Goal: Check status: Check status

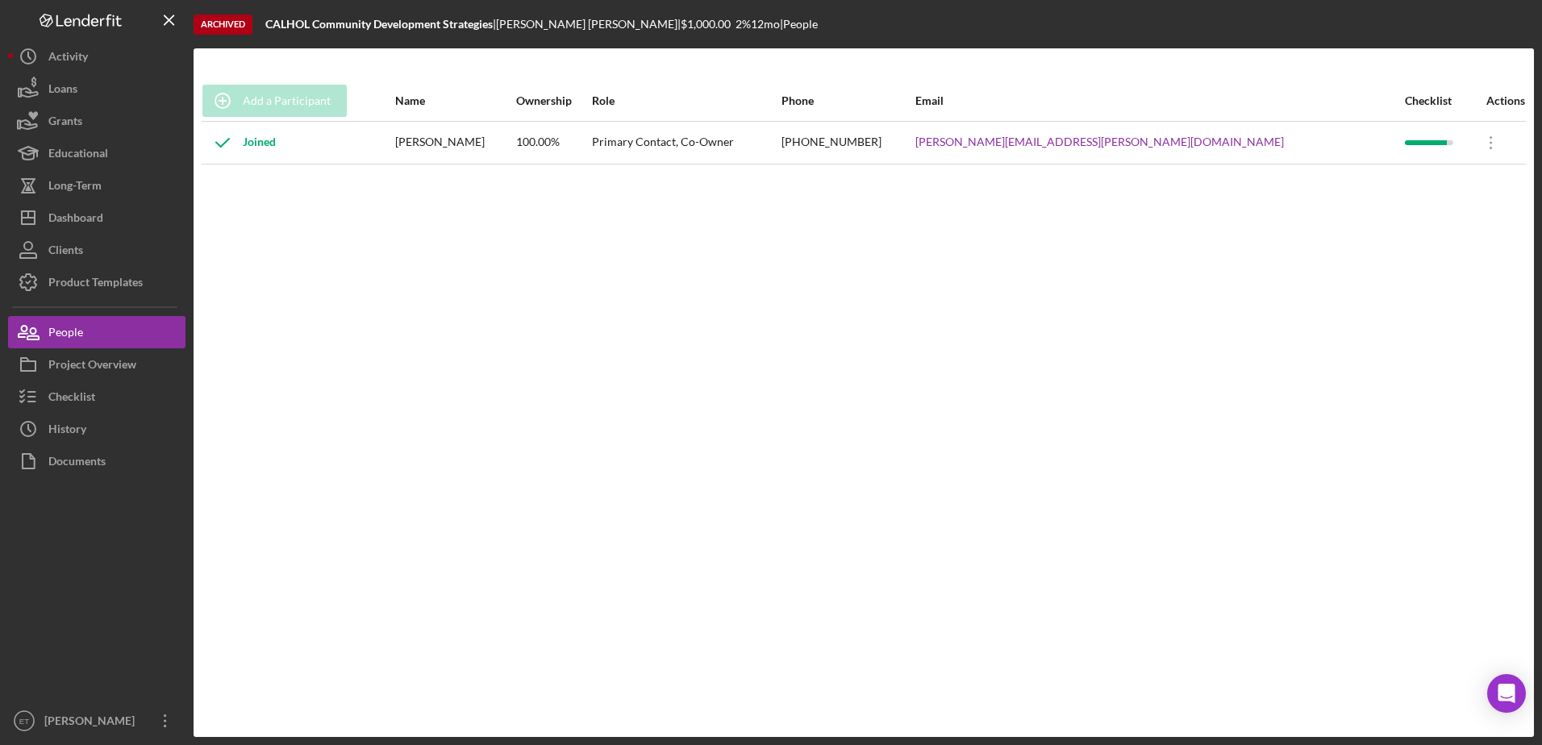
click at [576, 464] on div "Add a Participant Name Ownership Role Phone Email Checklist Actions Joined [PER…" at bounding box center [864, 393] width 1341 height 624
click at [138, 210] on button "Icon/Dashboard Dashboard" at bounding box center [96, 218] width 177 height 32
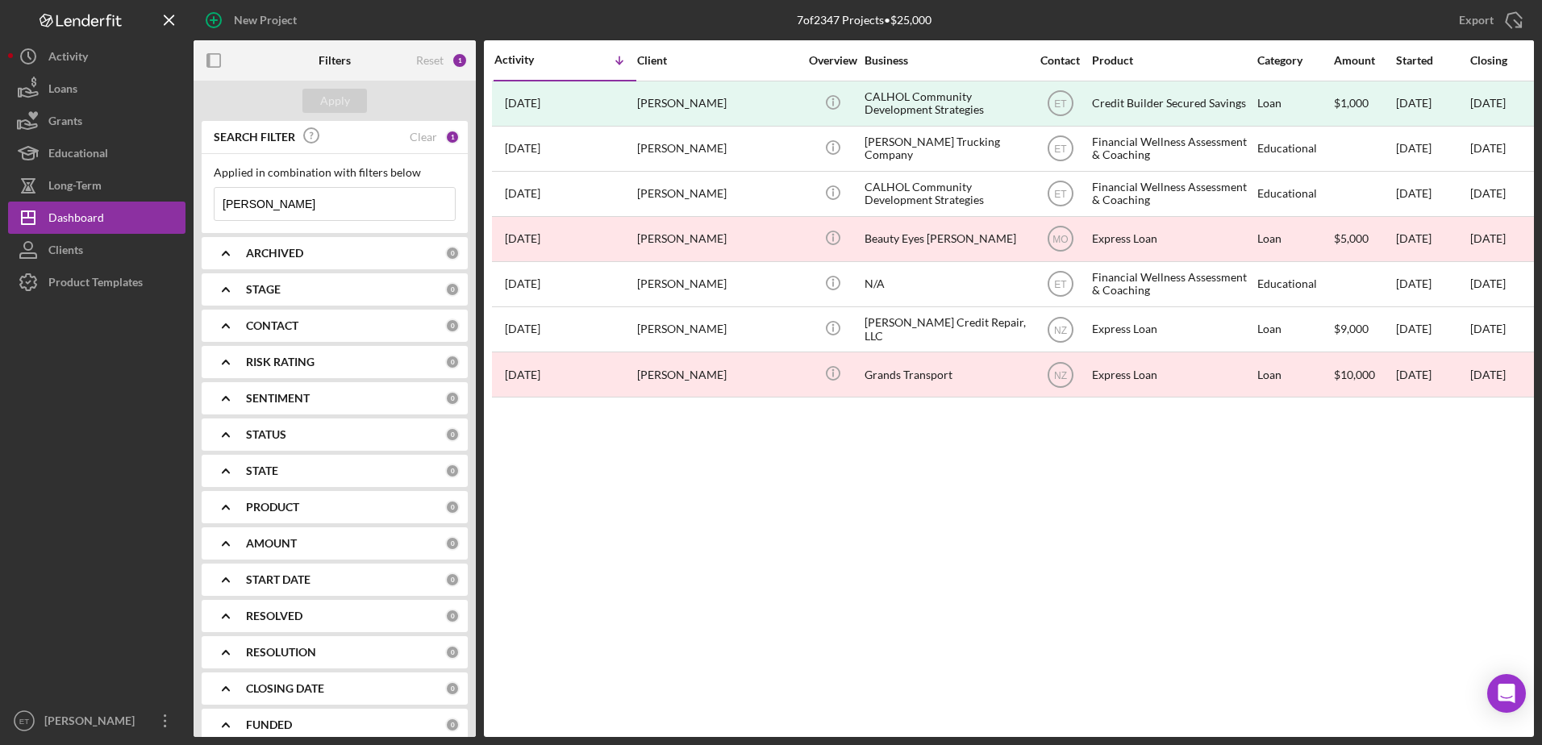
click at [266, 204] on input "[PERSON_NAME]" at bounding box center [335, 204] width 240 height 32
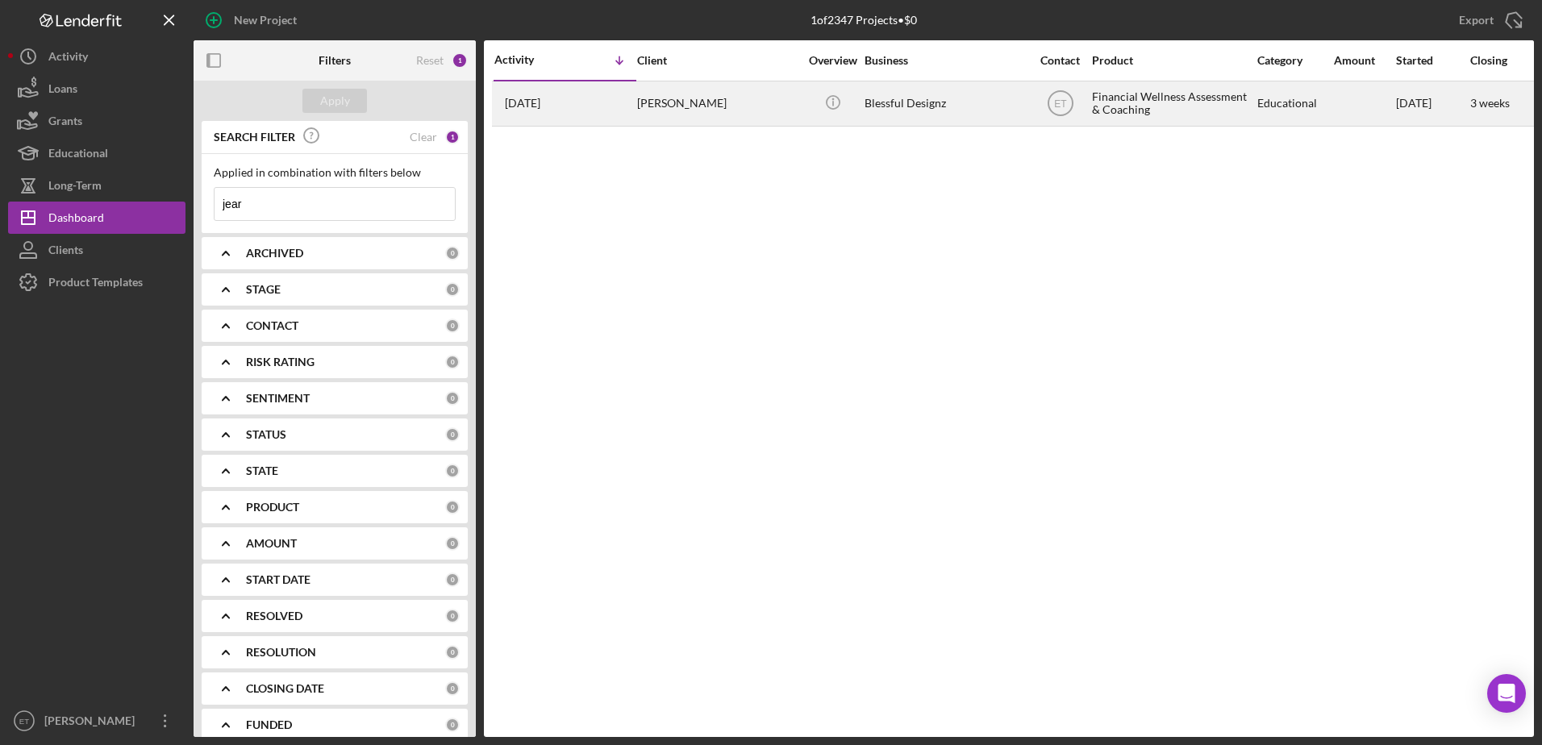
type input "jear"
click at [669, 105] on div "[PERSON_NAME]" at bounding box center [717, 103] width 161 height 43
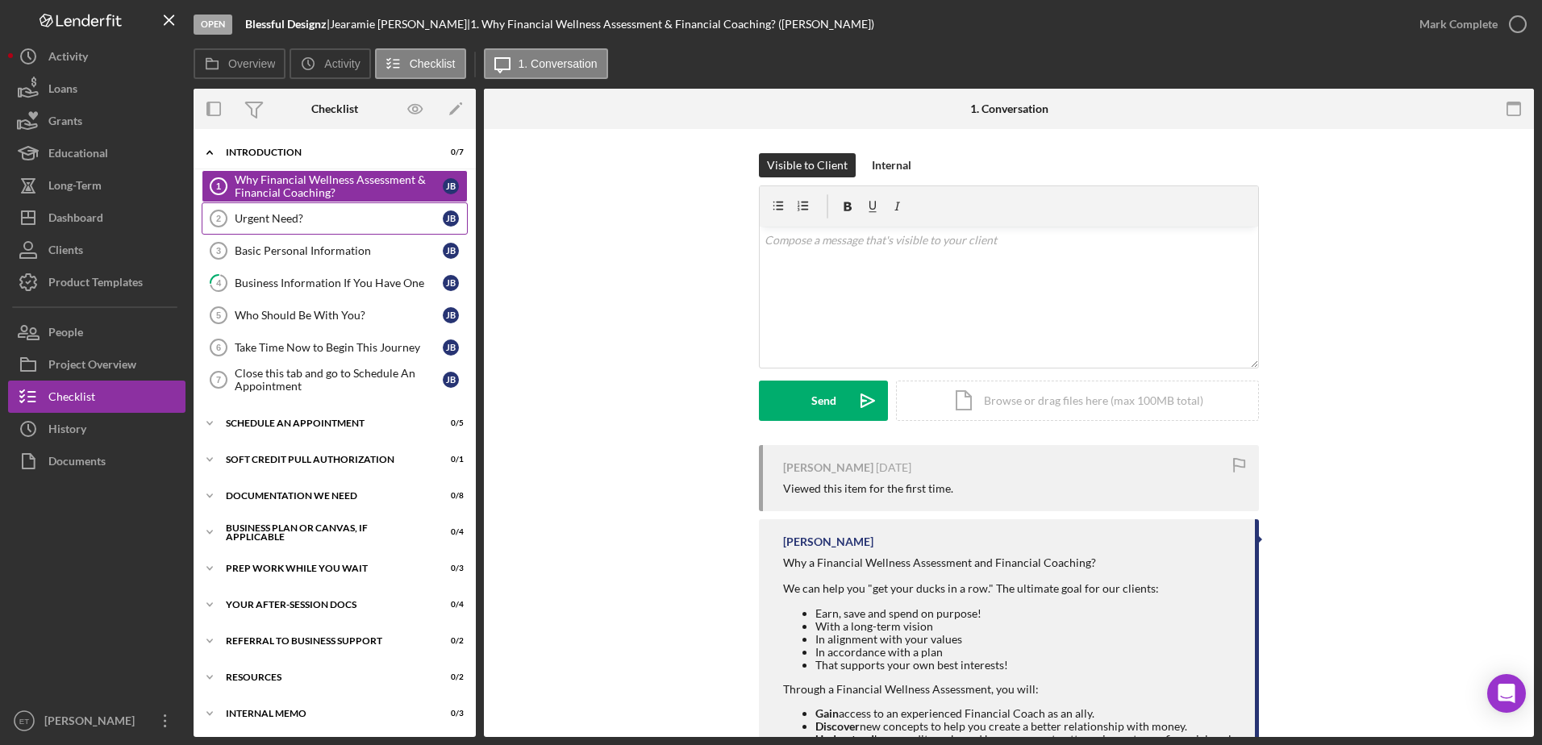
click at [283, 223] on div "Urgent Need?" at bounding box center [339, 218] width 208 height 13
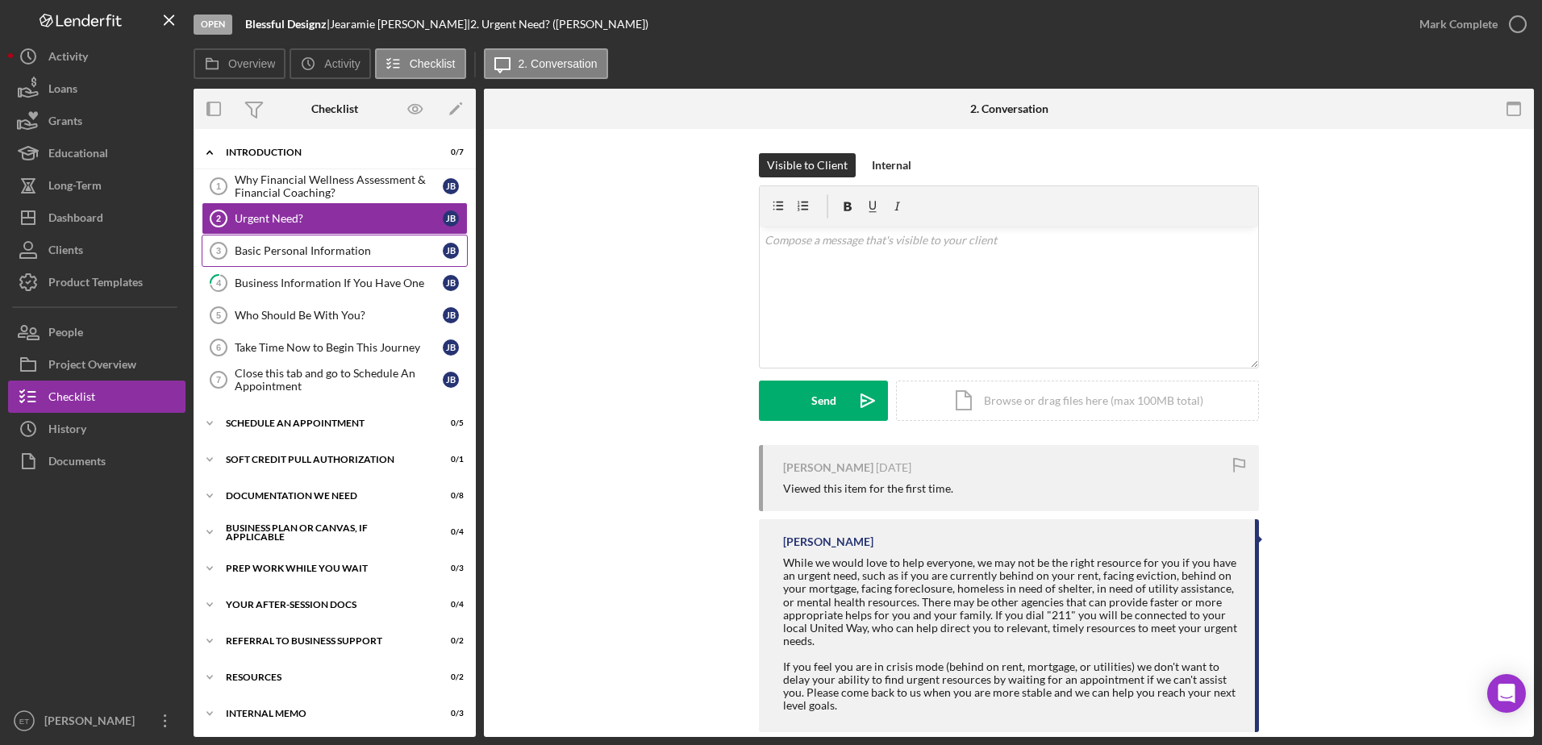
click at [286, 252] on div "Basic Personal Information" at bounding box center [339, 250] width 208 height 13
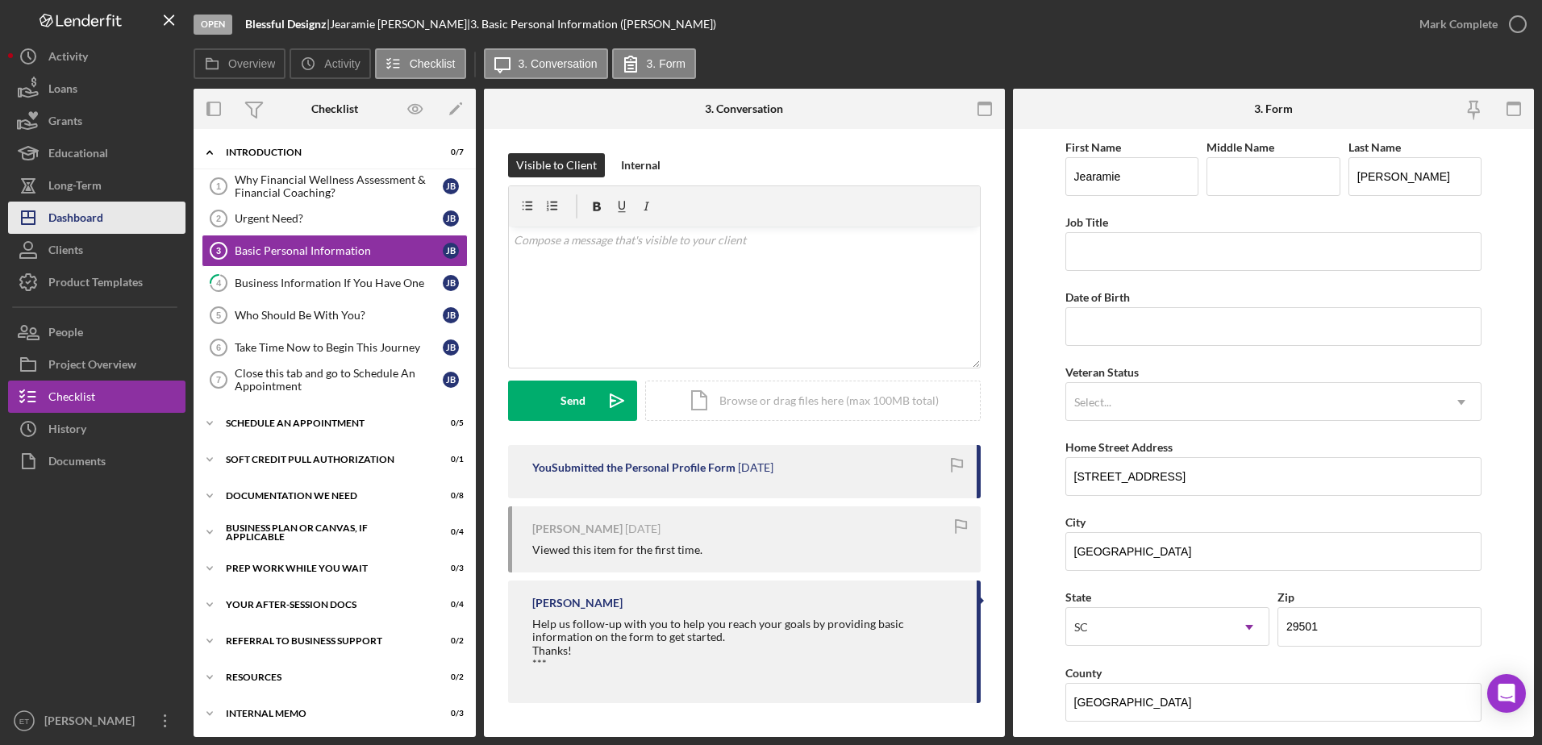
click at [90, 224] on div "Dashboard" at bounding box center [75, 220] width 55 height 36
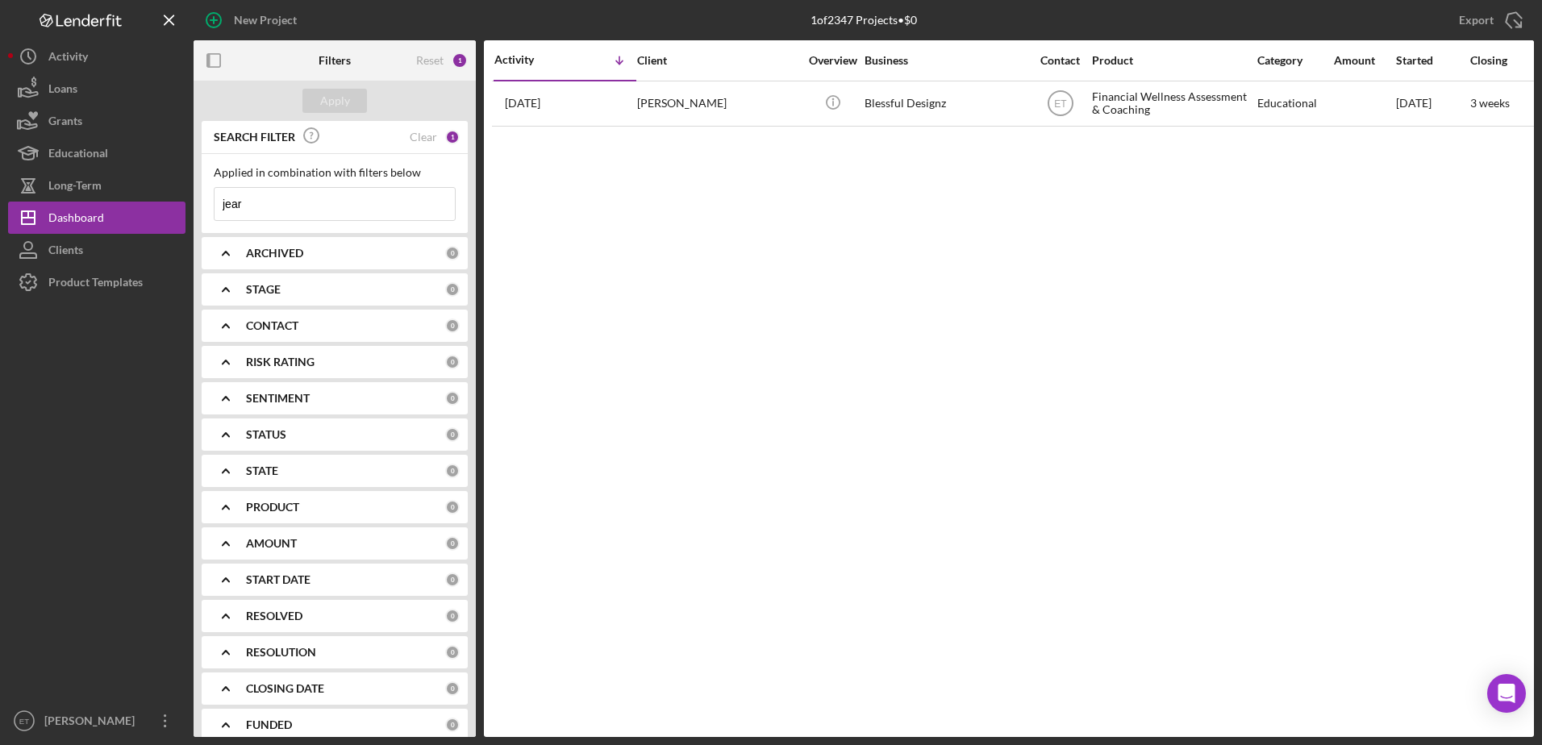
click at [250, 208] on input "jear" at bounding box center [335, 204] width 240 height 32
type input "maldon"
